Goal: Complete application form: Complete application form

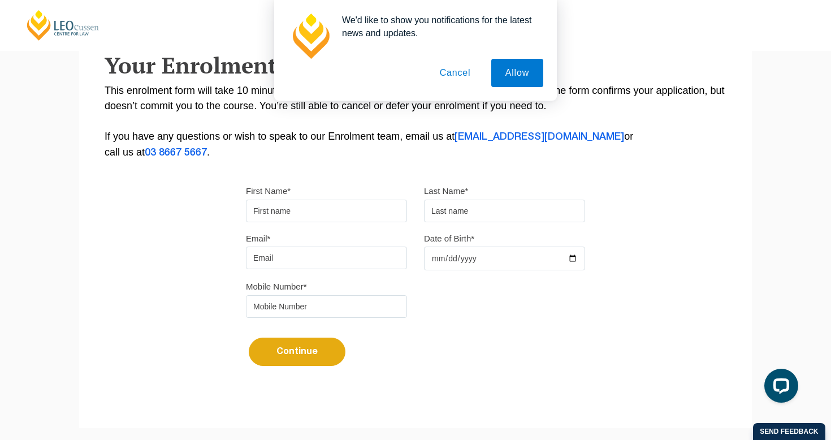
scroll to position [195, 0]
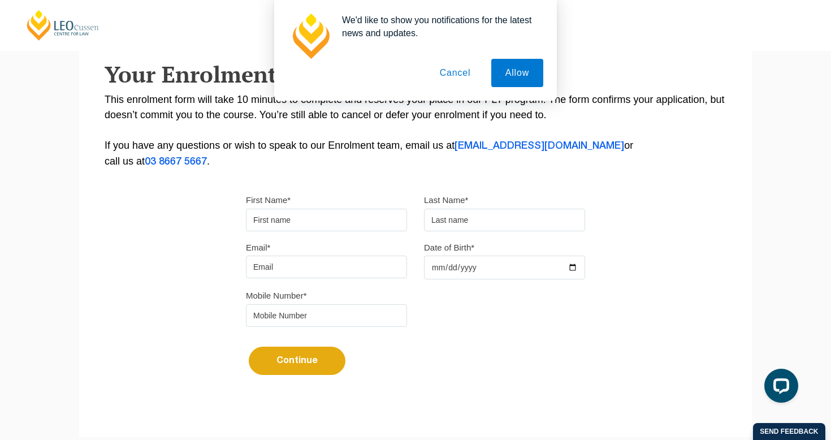
click at [502, 267] on input "Date of Birth*" at bounding box center [504, 268] width 161 height 24
click at [297, 365] on button "Continue" at bounding box center [297, 361] width 97 height 28
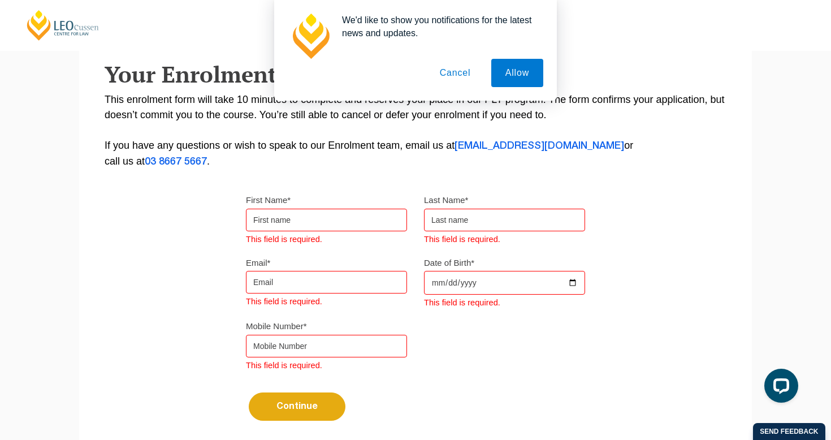
type input "[DATE]"
click at [533, 279] on input "[DATE]" at bounding box center [504, 283] width 161 height 24
click at [482, 283] on div "PLT Unpacked: In One Hour Get answers to key questions about PLT to help you pl…" at bounding box center [415, 220] width 831 height 440
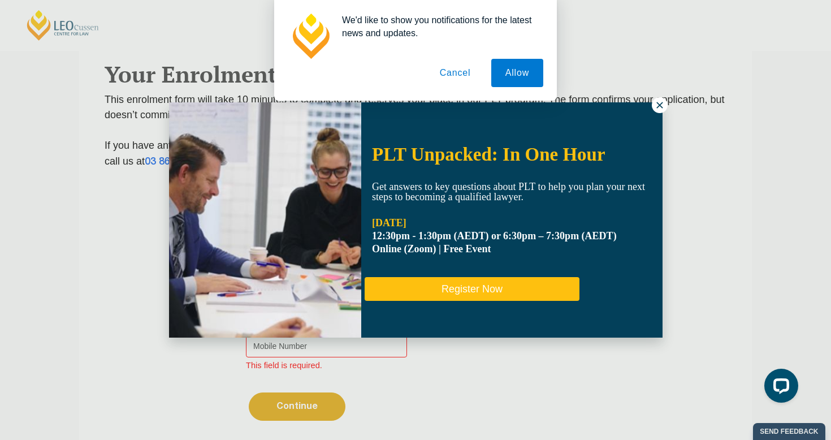
click at [469, 283] on button "Register Now" at bounding box center [472, 289] width 215 height 24
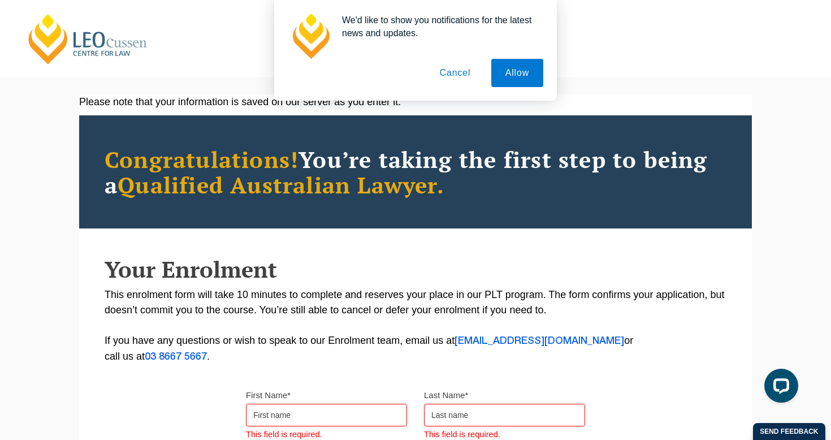
scroll to position [0, 0]
click at [95, 48] on div "We'd like to show you notifications for the latest news and updates. Allow Canc…" at bounding box center [415, 50] width 831 height 101
click at [457, 75] on button "Cancel" at bounding box center [455, 73] width 59 height 28
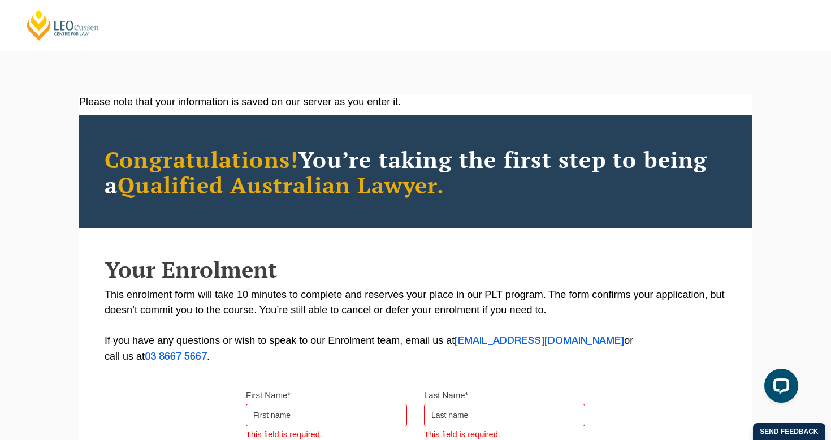
scroll to position [170, 0]
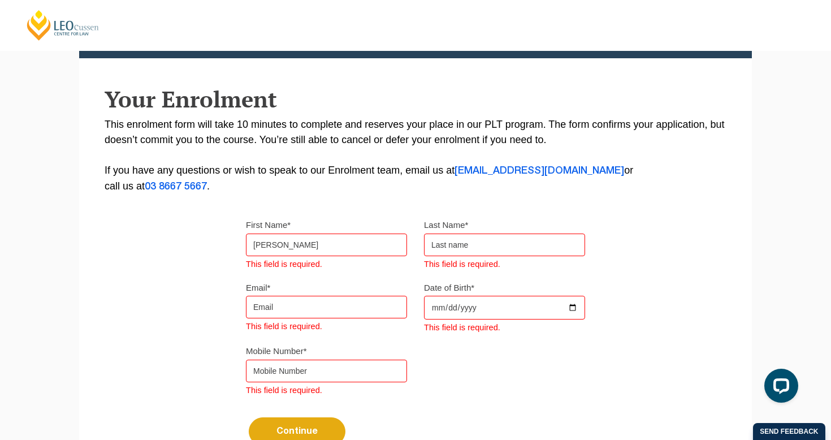
type input "[PERSON_NAME]"
type input "[EMAIL_ADDRESS][DOMAIN_NAME]"
click at [464, 314] on input "[DATE]" at bounding box center [504, 308] width 161 height 24
type input "[DATE]"
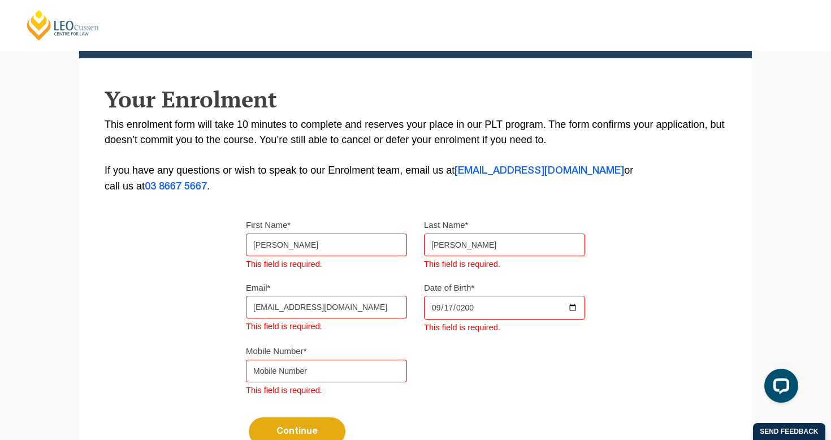
click at [351, 382] on input "tel" at bounding box center [326, 371] width 161 height 23
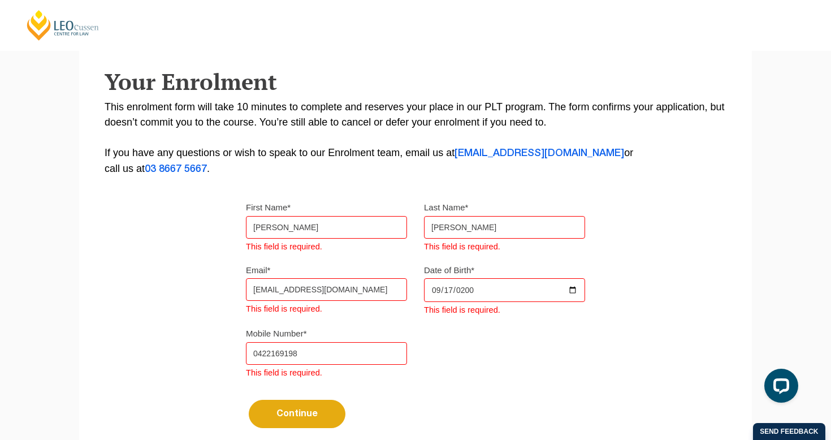
scroll to position [189, 0]
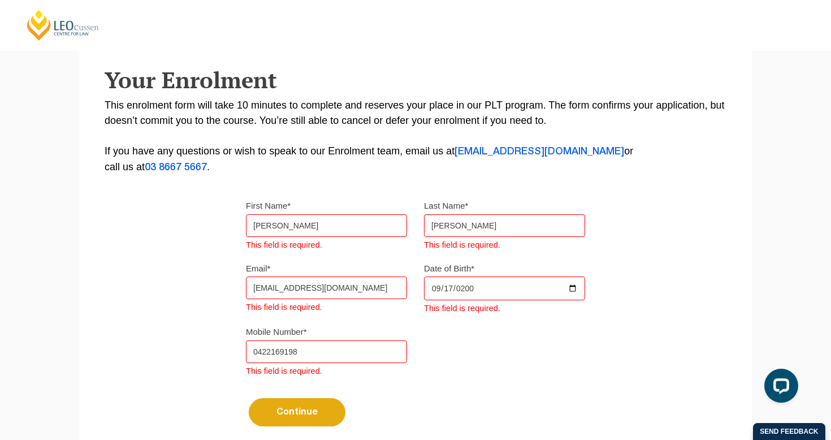
type input "0422169198"
click at [321, 408] on button "Continue" at bounding box center [297, 412] width 97 height 28
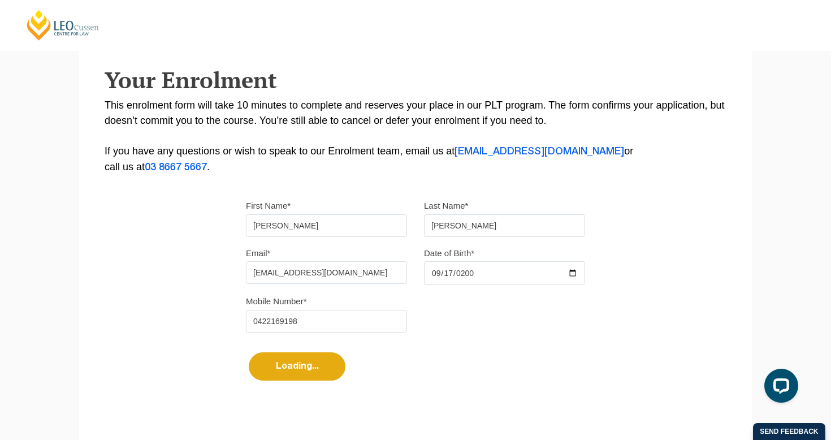
select select
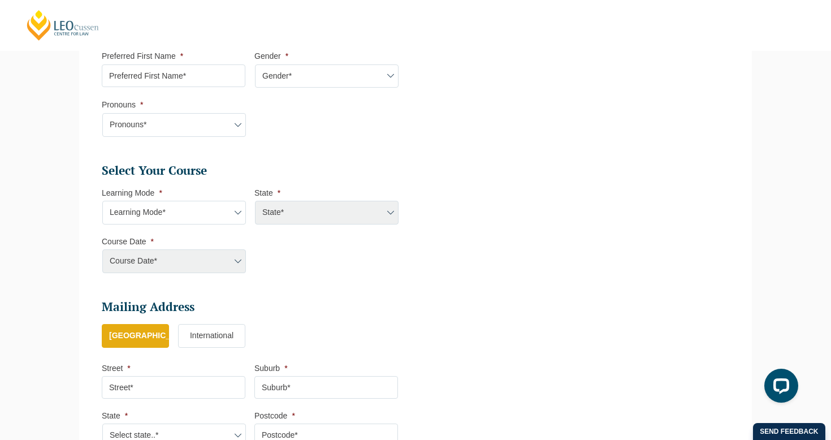
scroll to position [405, 0]
select select "Blended Part Time Learning"
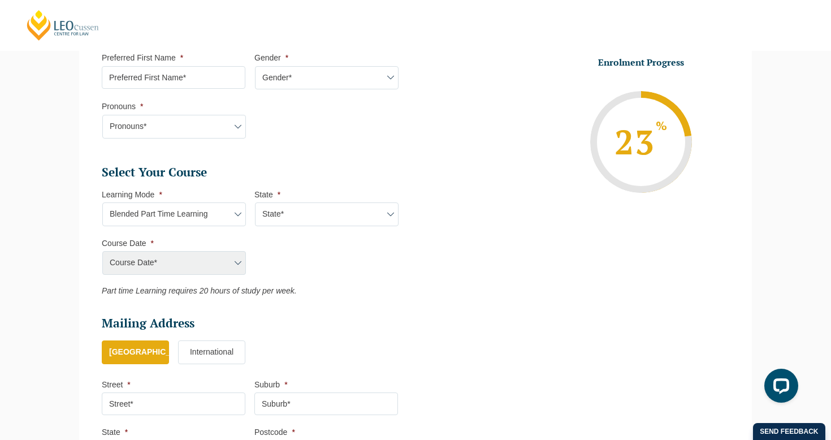
select select "VIC"
select select "[DATE] ([DATE] to [DATE])"
type input "Intake [DATE] PT"
type input "Practical Legal Training ([GEOGRAPHIC_DATA])"
select select "[PERSON_NAME] (JAN) 2026 Part Time Blended"
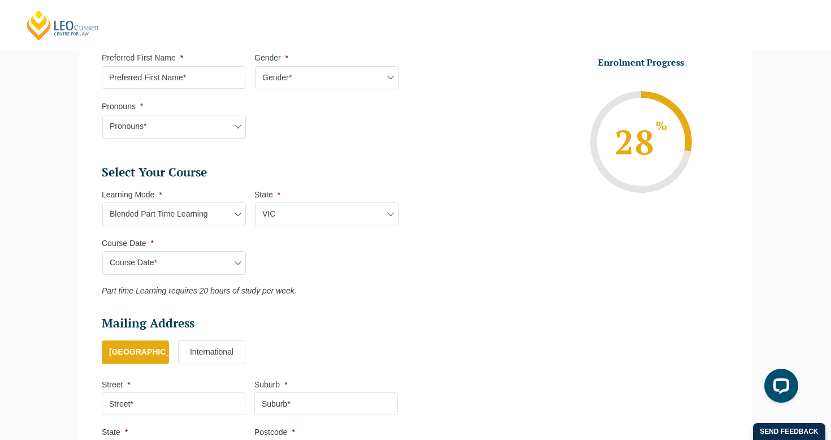
select select "Onsite Full Time Learning"
select select
select select "VIC"
select select "Blended Full Time Learning"
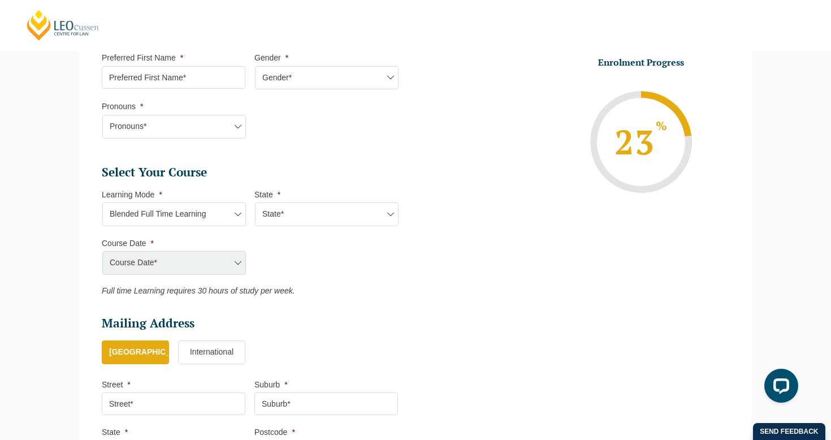
click at [199, 251] on div "Course Date* [DATE] ([DATE] to [DATE]) [DATE] ([DATE] to [DATE])" at bounding box center [174, 263] width 144 height 24
click at [200, 252] on div "Course Date* [DATE] ([DATE] to [DATE]) [DATE] ([DATE] to [DATE])" at bounding box center [174, 263] width 144 height 24
click at [202, 260] on div "Course Date* [DATE] ([DATE] to [DATE]) [DATE] ([DATE] to [DATE])" at bounding box center [174, 263] width 144 height 24
click at [306, 189] on li "State * State* ACT/[GEOGRAPHIC_DATA] [GEOGRAPHIC_DATA] SA [GEOGRAPHIC_DATA] [GE…" at bounding box center [330, 207] width 153 height 37
select select "VIC"
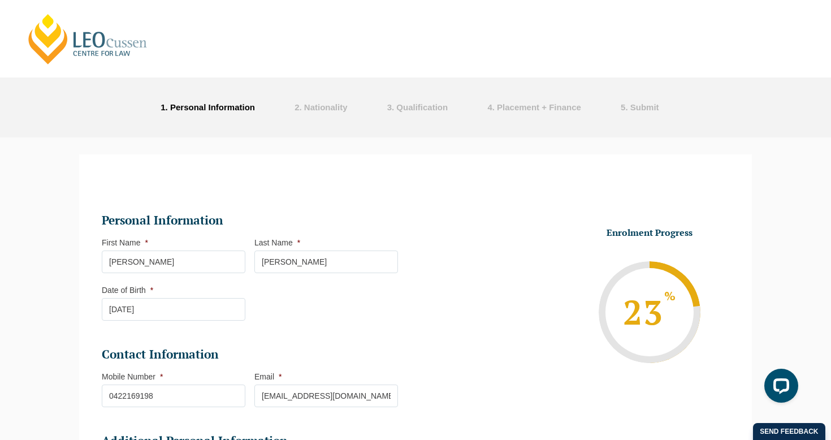
scroll to position [0, 0]
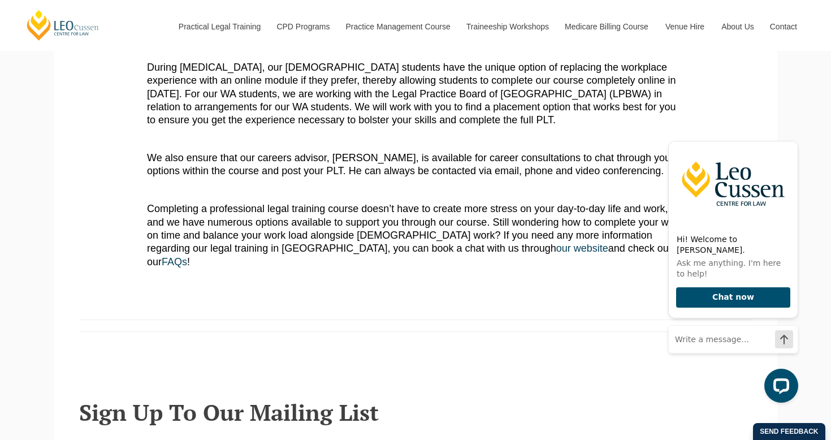
scroll to position [746, 0]
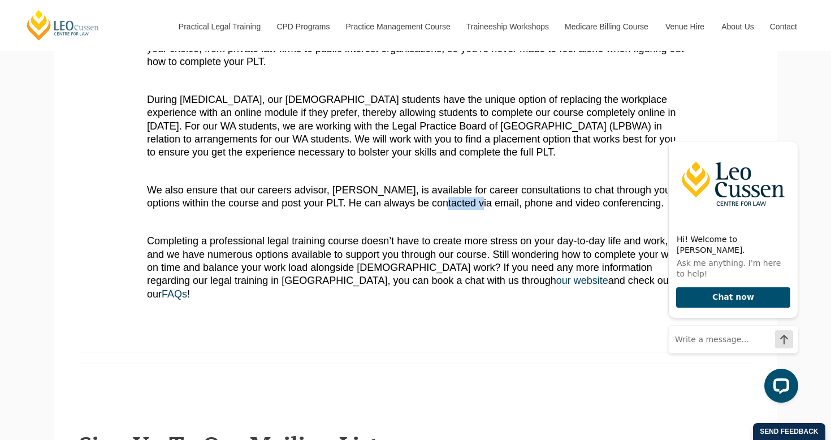
drag, startPoint x: 423, startPoint y: 149, endPoint x: 457, endPoint y: 159, distance: 35.4
click at [457, 184] on p "We also ensure that our careers advisor, Alex Giannopoulos, is available for ca…" at bounding box center [415, 197] width 537 height 27
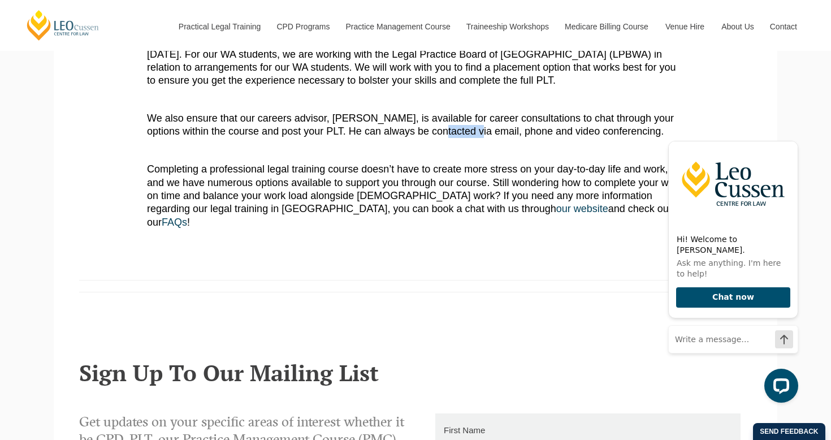
scroll to position [816, 0]
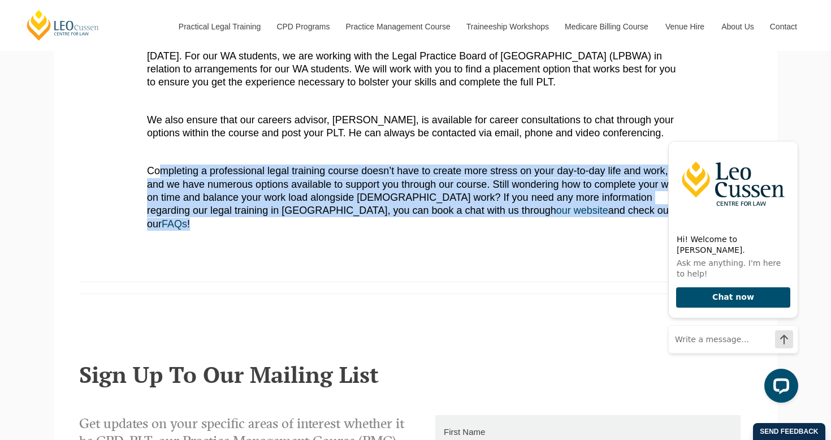
drag, startPoint x: 162, startPoint y: 122, endPoint x: 390, endPoint y: 184, distance: 236.2
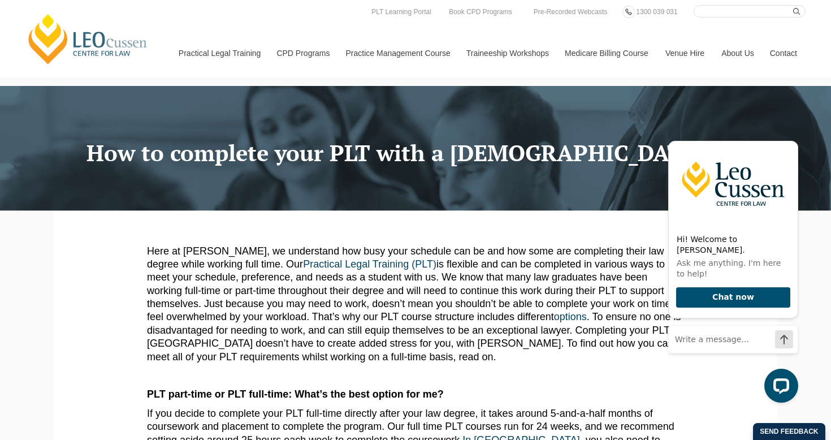
scroll to position [0, 0]
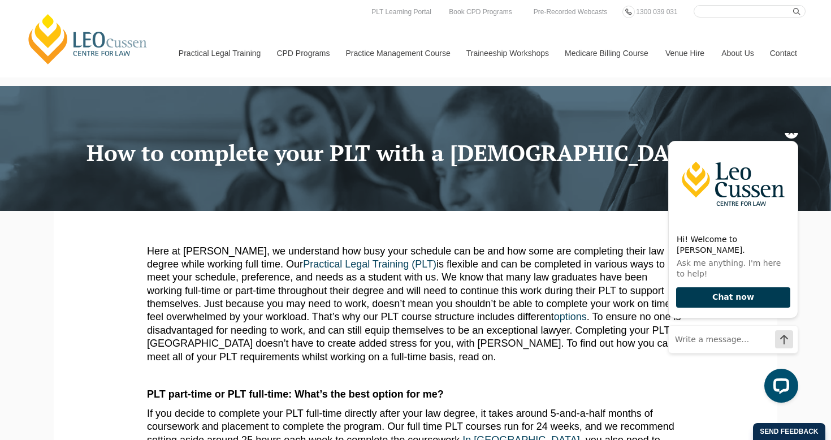
click at [726, 292] on button "Chat now" at bounding box center [733, 297] width 114 height 21
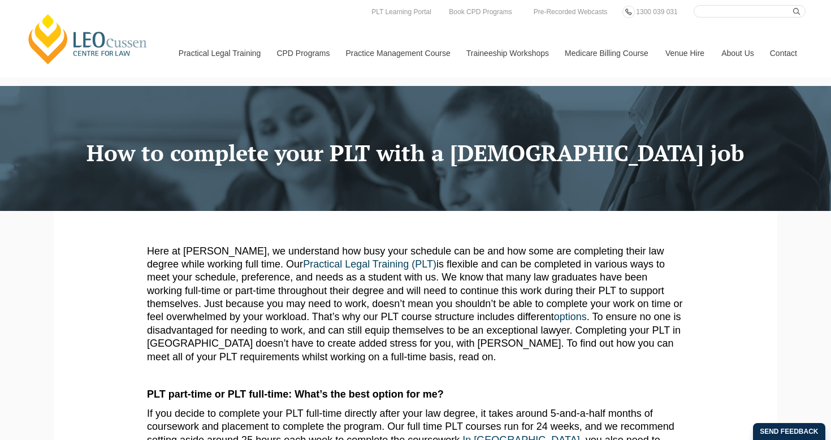
click at [264, 357] on p "Here at Leo Cussen, we understand how busy your schedule can be and how some ar…" at bounding box center [415, 304] width 537 height 119
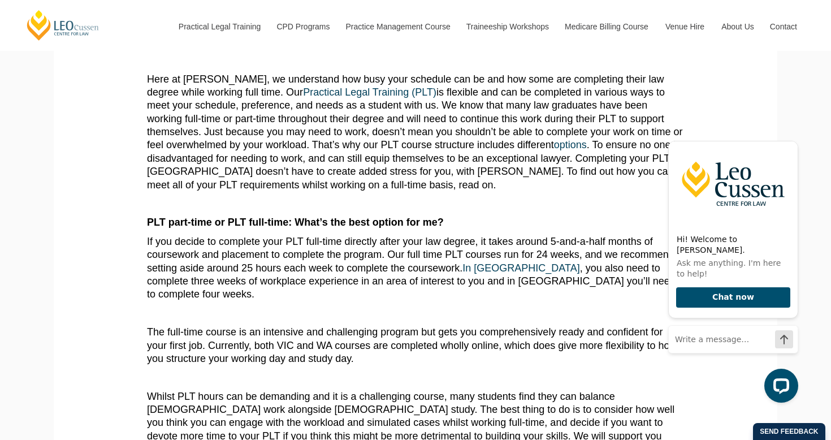
scroll to position [172, 0]
click at [790, 139] on icon "Hide greeting" at bounding box center [792, 132] width 14 height 14
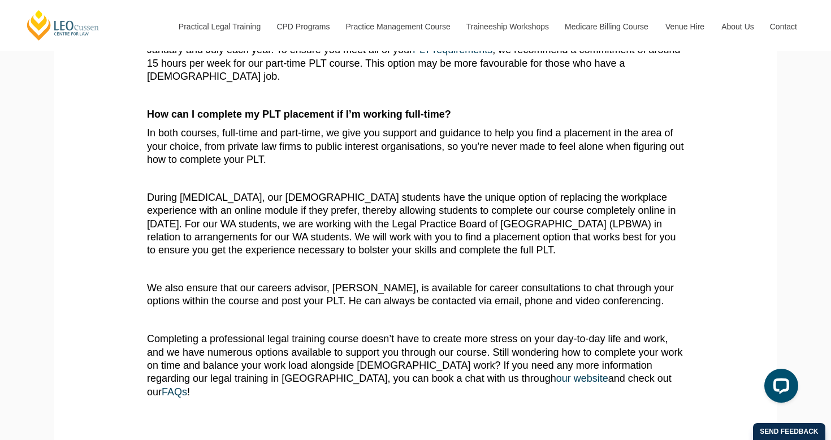
scroll to position [647, 0]
click at [295, 363] on section "Here at Leo Cussen, we understand how busy your schedule can be and how some ar…" at bounding box center [415, 2] width 707 height 876
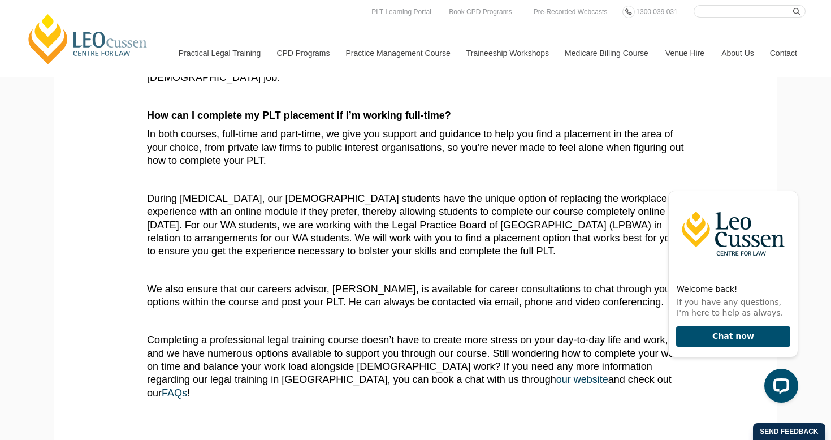
click at [592, 173] on p at bounding box center [415, 179] width 537 height 13
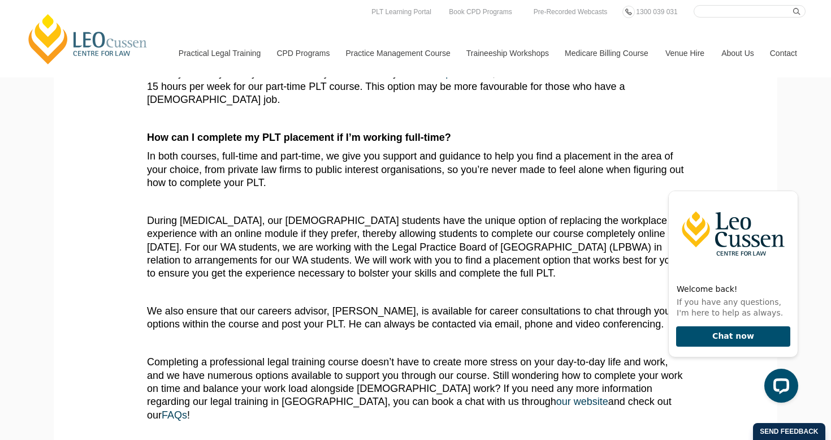
scroll to position [625, 0]
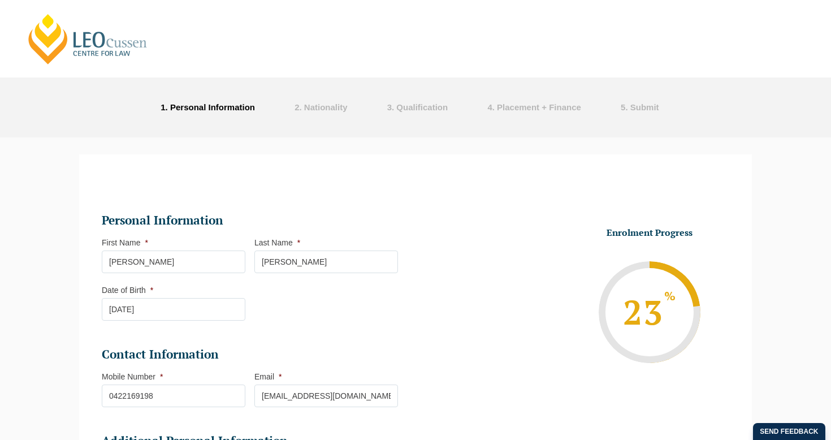
select select "Blended Full Time Learning"
select select "VIC"
select select
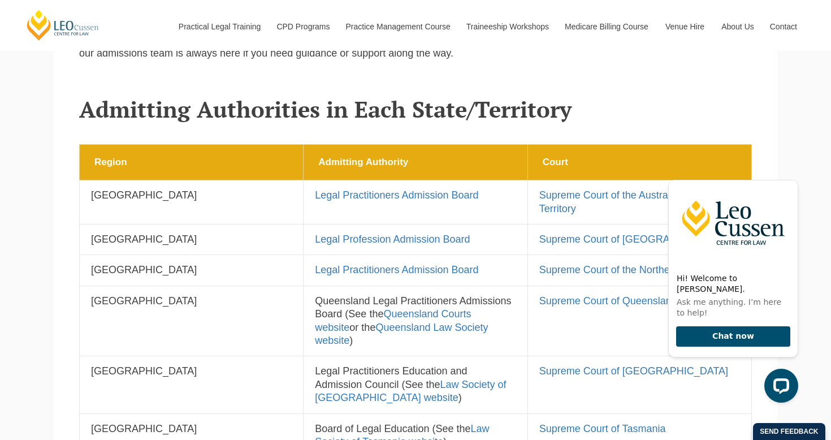
scroll to position [386, 0]
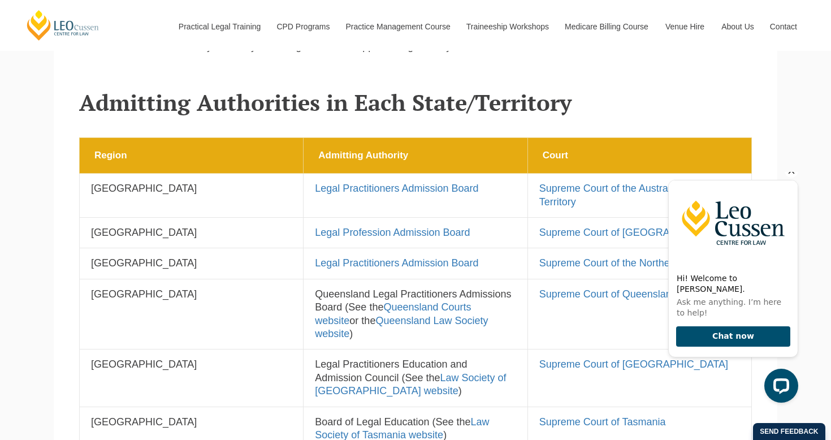
click at [792, 178] on icon "Hide greeting" at bounding box center [792, 171] width 14 height 14
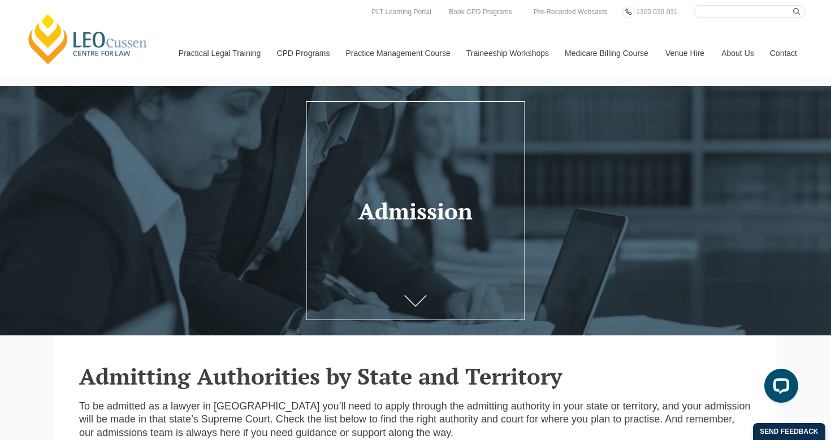
scroll to position [0, 0]
